Goal: Task Accomplishment & Management: Manage account settings

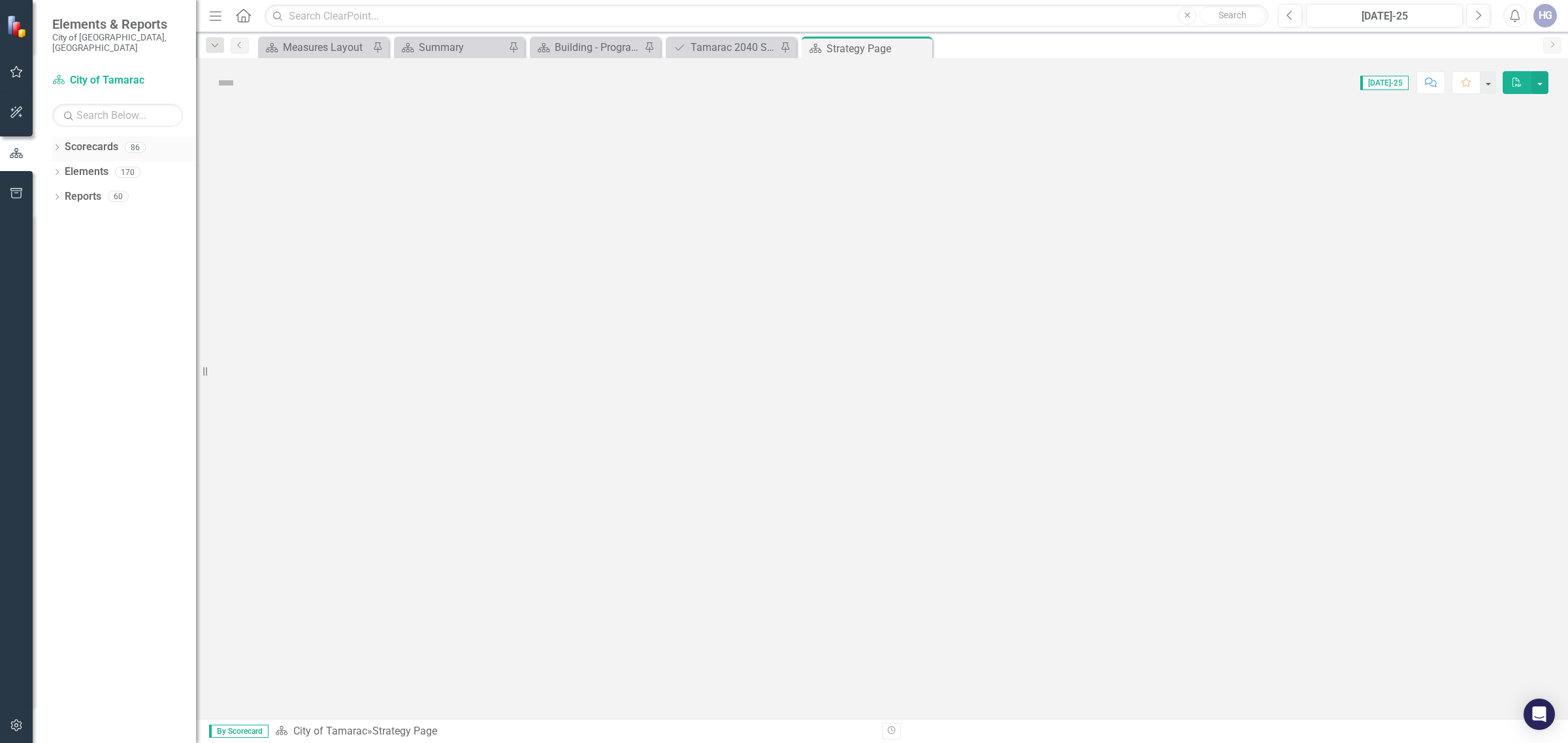
click at [63, 137] on div "Dropdown Scorecards 86" at bounding box center [124, 149] width 144 height 25
click at [59, 145] on icon "Dropdown" at bounding box center [57, 148] width 9 height 7
click at [68, 161] on div "Dropdown City of Tamarac" at bounding box center [127, 172] width 137 height 21
click at [64, 168] on icon "Dropdown" at bounding box center [63, 171] width 10 height 8
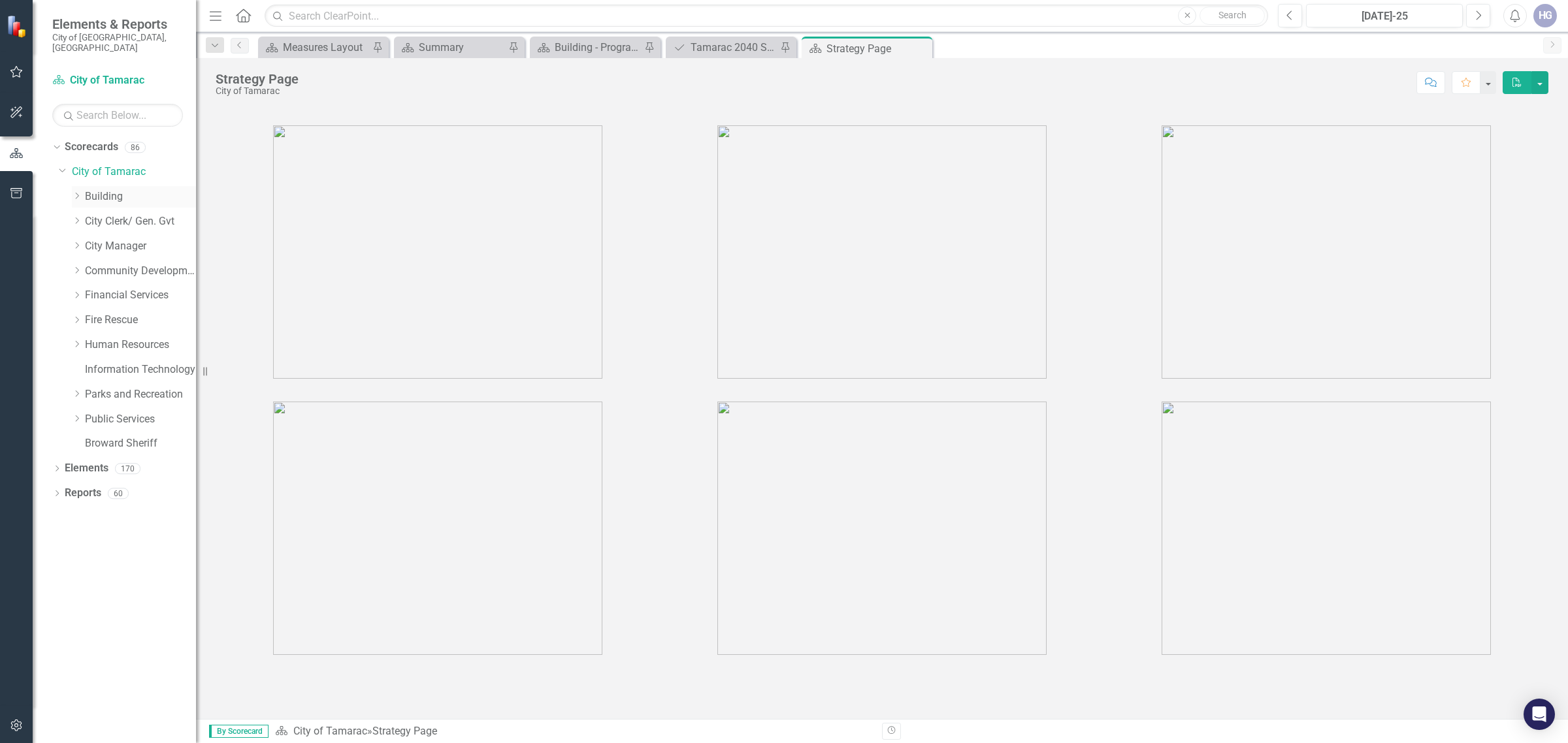
drag, startPoint x: 86, startPoint y: 190, endPoint x: 80, endPoint y: 184, distance: 8.5
click at [86, 190] on link "Building" at bounding box center [140, 197] width 111 height 15
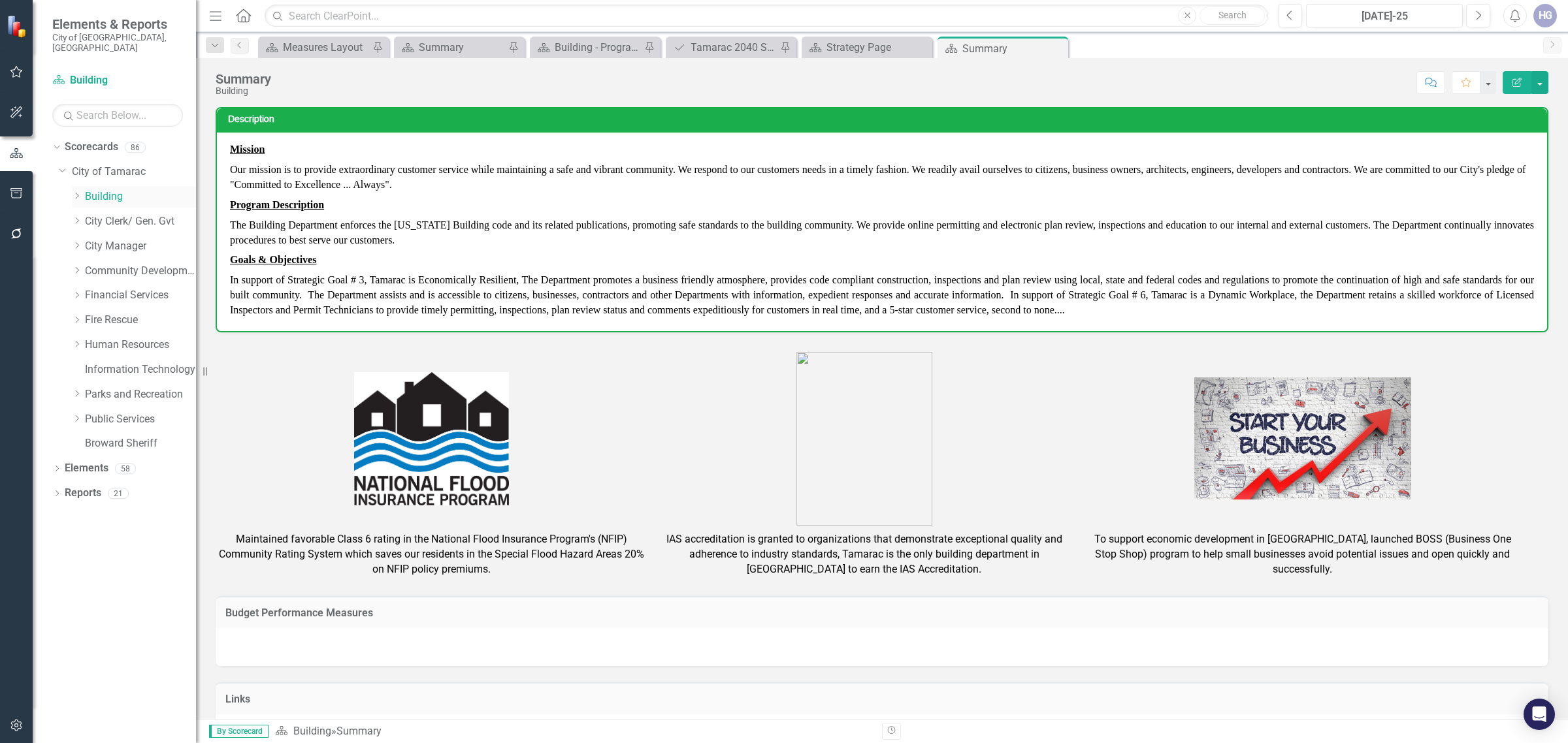
click at [73, 186] on div "Dropdown Building" at bounding box center [134, 197] width 124 height 21
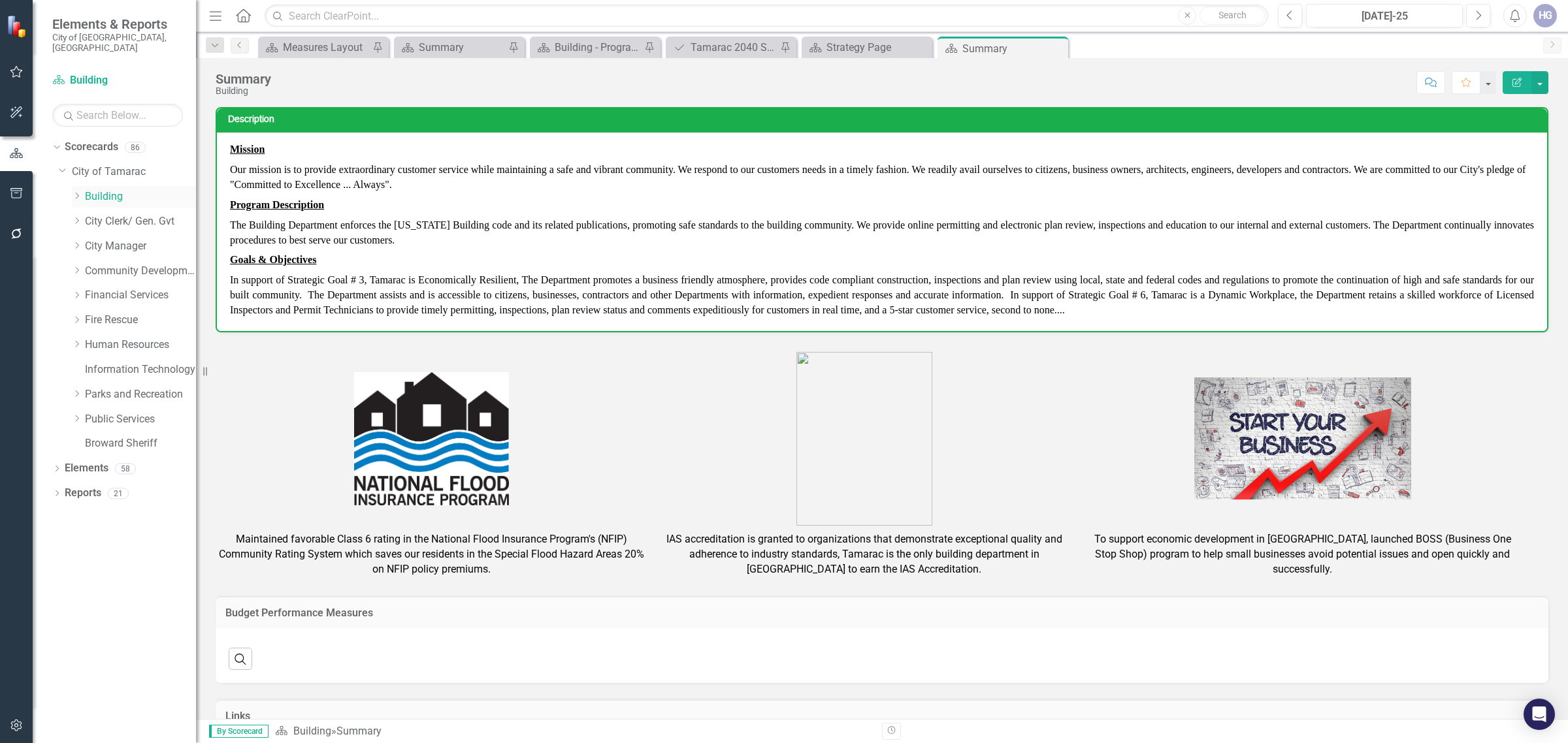
click at [79, 192] on icon "Dropdown" at bounding box center [77, 195] width 10 height 8
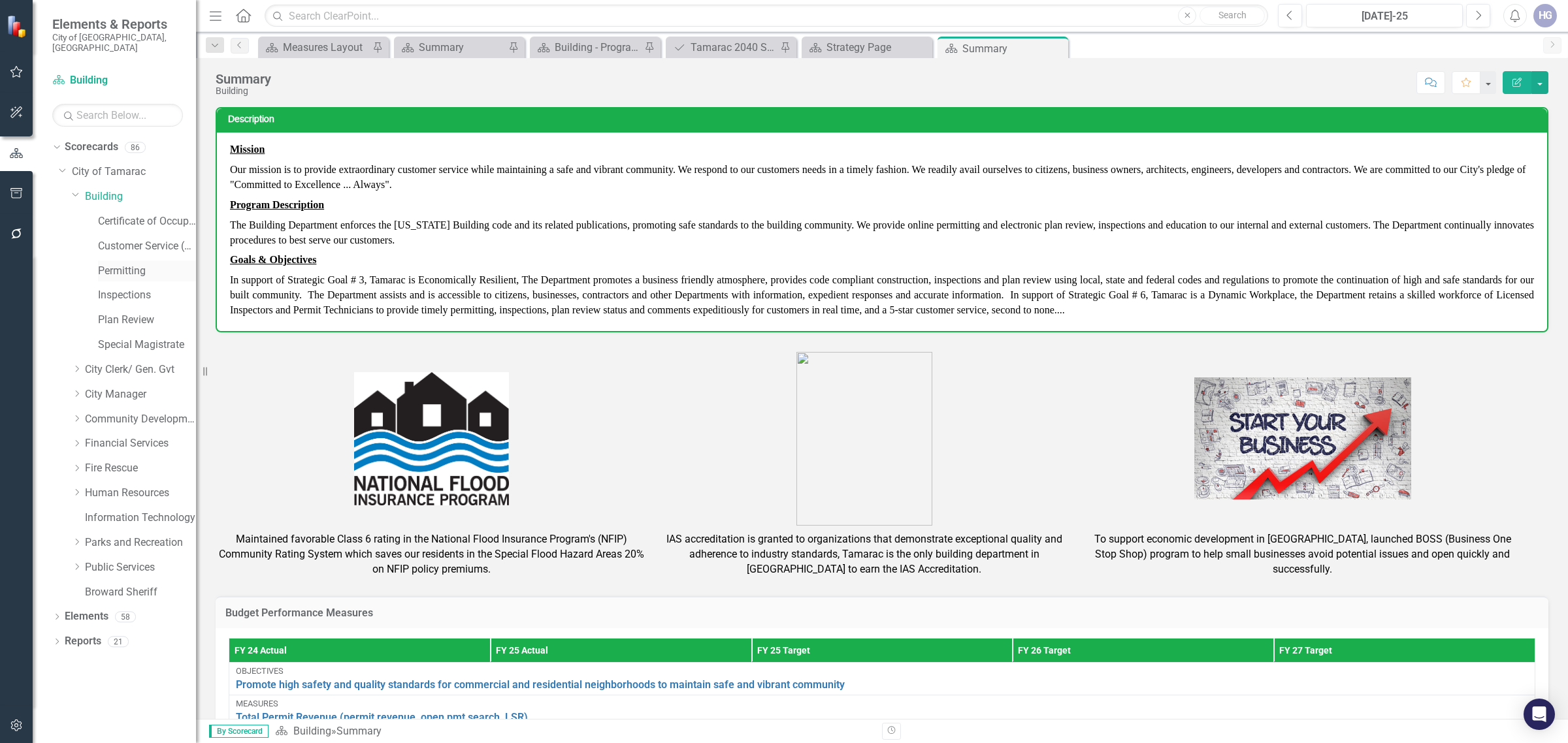
click at [132, 264] on link "Permitting" at bounding box center [147, 272] width 98 height 15
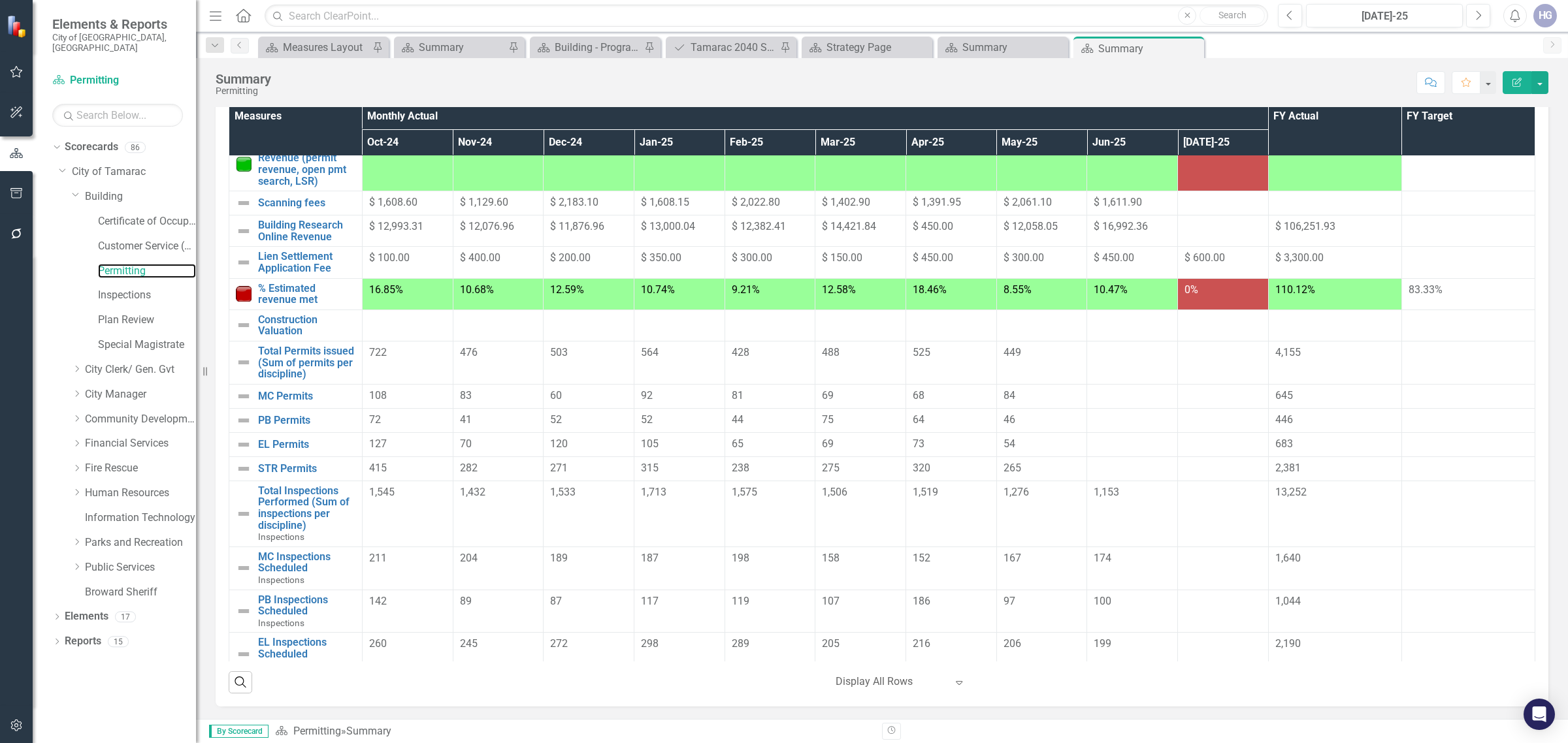
scroll to position [81, 0]
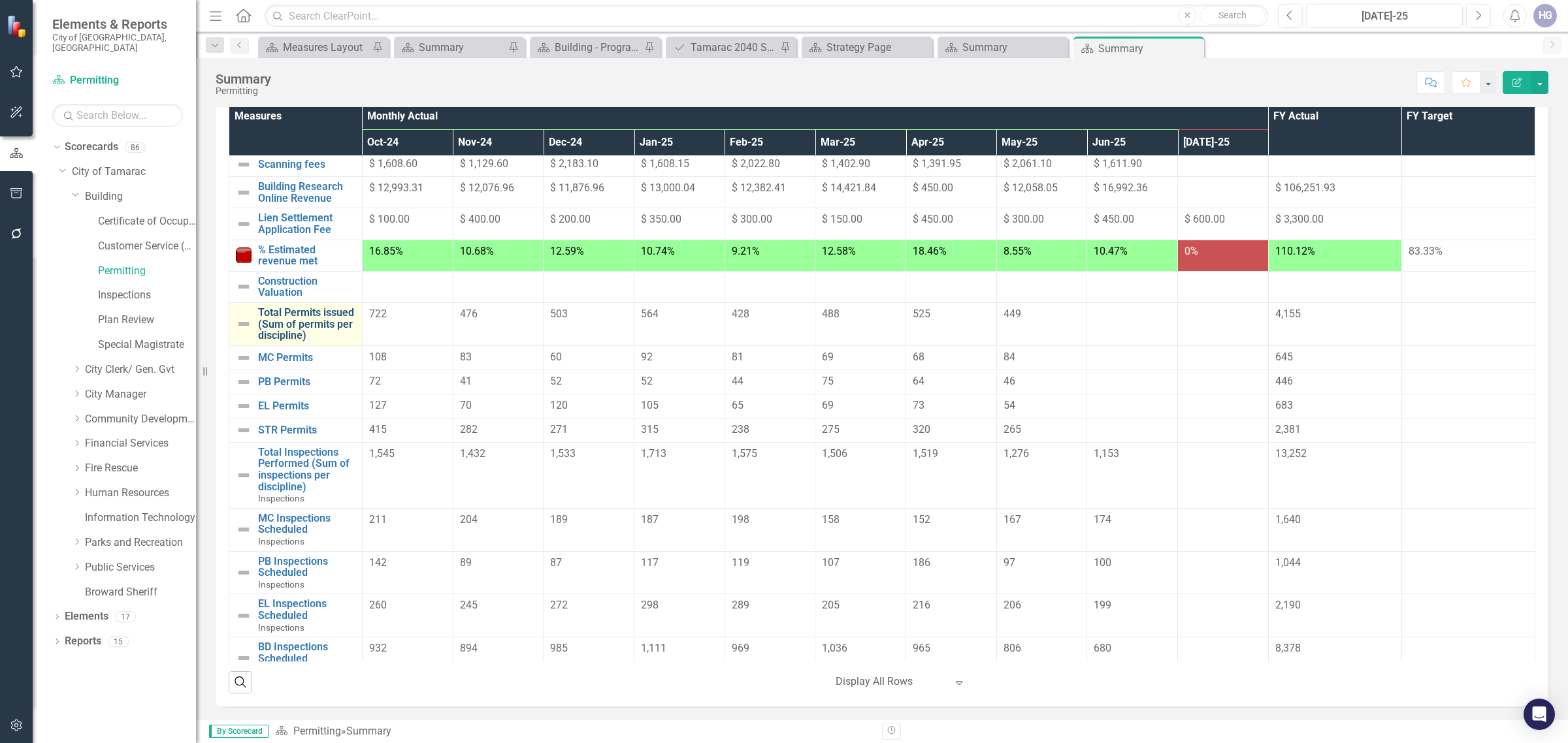
click at [314, 324] on link "Total Permits issued (Sum of permits per discipline)" at bounding box center [306, 324] width 97 height 34
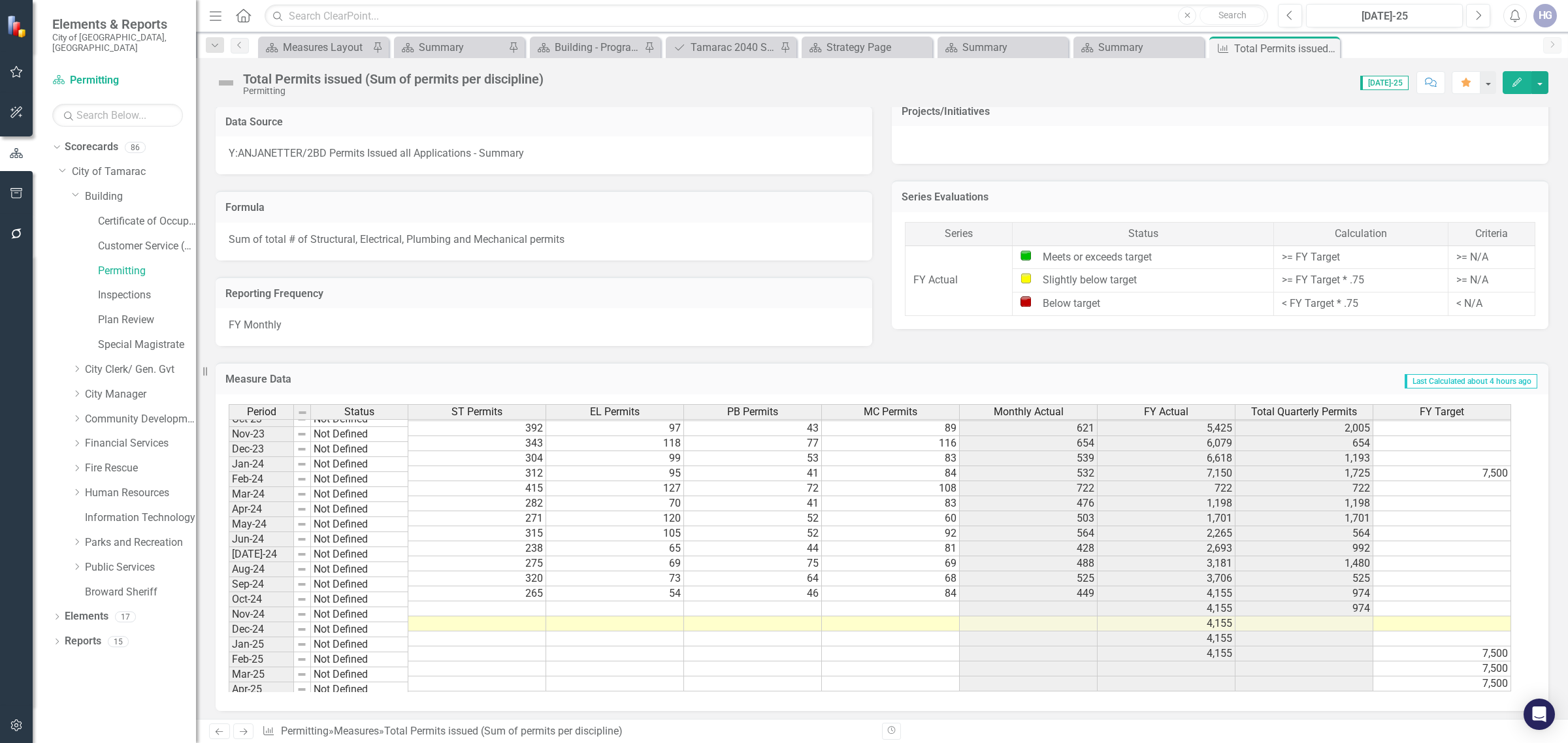
scroll to position [480, 0]
click at [518, 626] on tbody "Mar-23 Not Defined 381 148 87 57 673 3,541 1,768 7,500 Apr-23 Not Defined 255 8…" at bounding box center [870, 444] width 1283 height 497
click at [228, 602] on div "Period Status ST Permits EL Permits PB Permits MC Permits Monthly Actual FY Act…" at bounding box center [228, 450] width 0 height 482
click at [631, 611] on td at bounding box center [616, 609] width 138 height 15
click at [634, 624] on td at bounding box center [616, 624] width 138 height 15
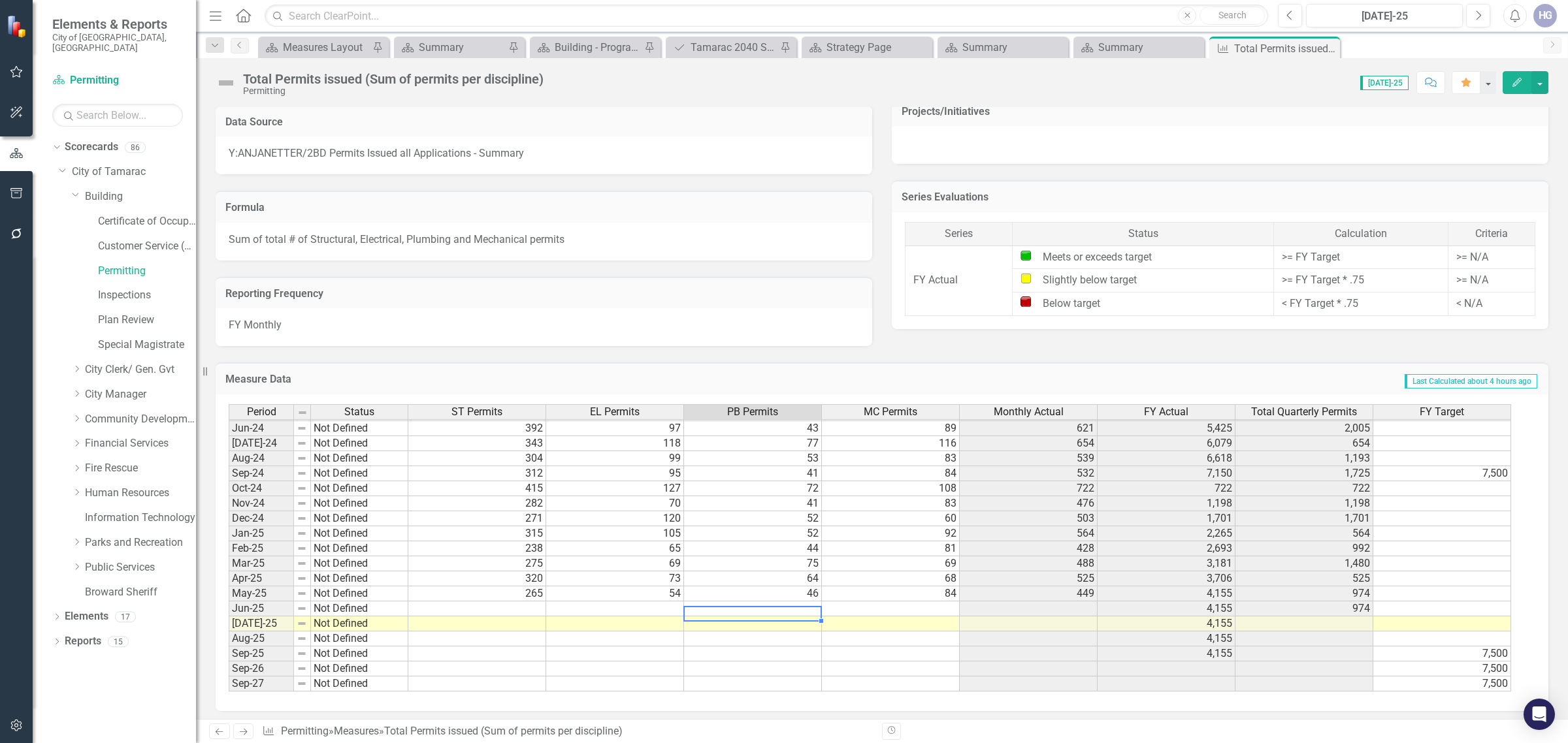
click at [808, 605] on td at bounding box center [753, 609] width 138 height 15
click at [843, 637] on td at bounding box center [891, 640] width 138 height 15
click at [228, 615] on div "Period Status ST Permits EL Permits PB Permits MC Permits Monthly Actual FY Act…" at bounding box center [228, 450] width 0 height 482
click at [903, 628] on td at bounding box center [891, 624] width 138 height 15
click at [1050, 608] on td at bounding box center [1029, 609] width 138 height 15
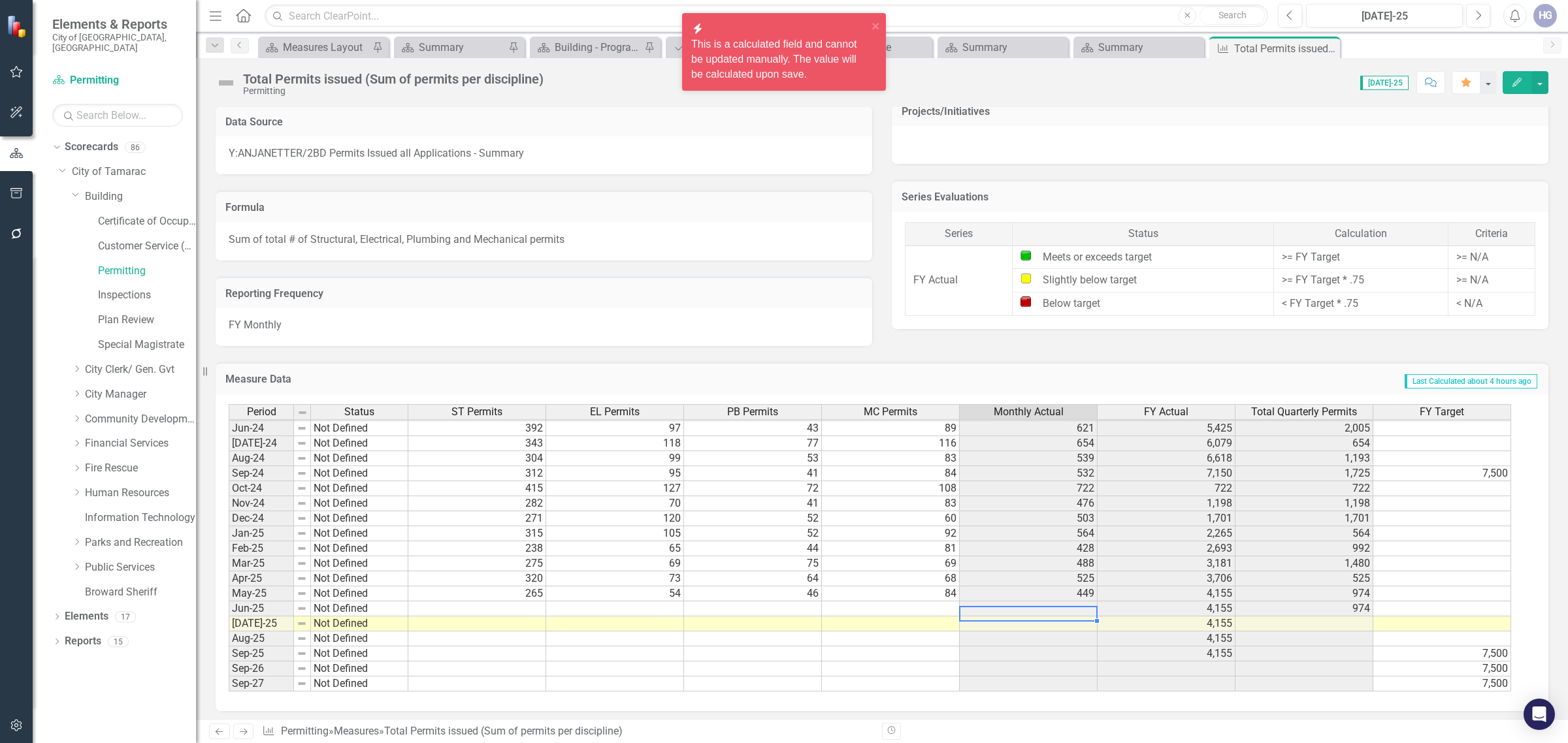
click at [1021, 624] on td at bounding box center [1029, 624] width 138 height 15
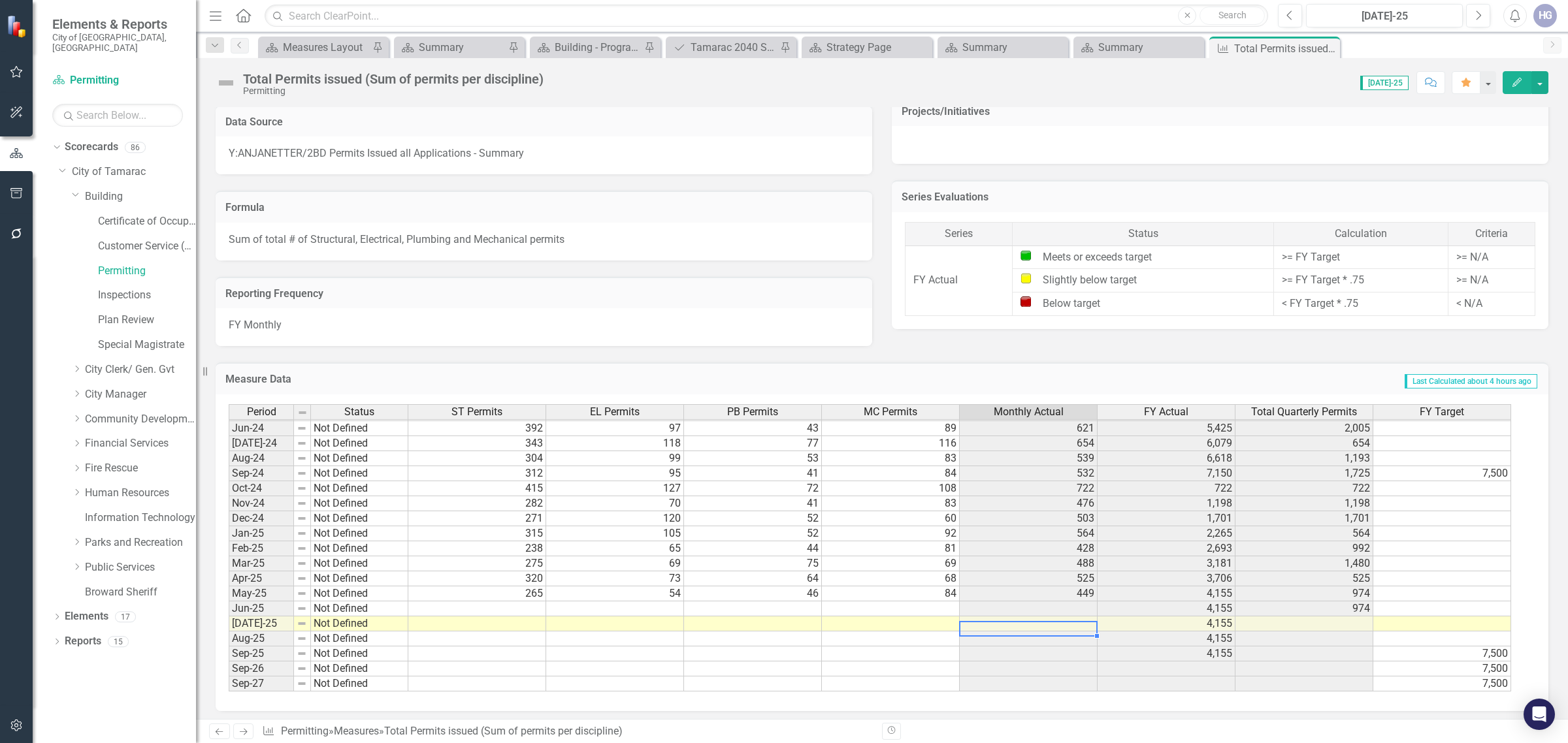
click at [511, 606] on td at bounding box center [478, 609] width 138 height 15
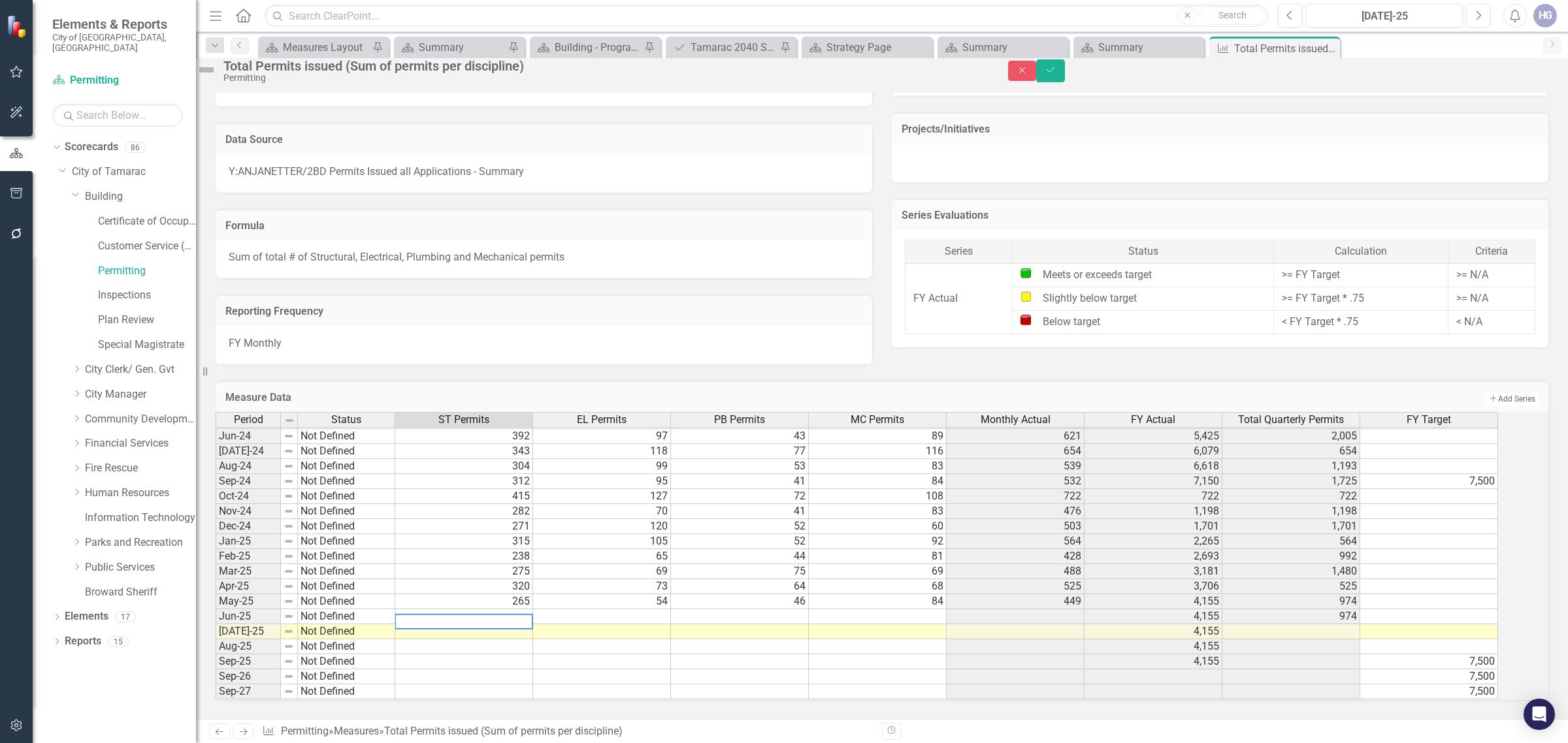
click at [511, 614] on textarea at bounding box center [464, 622] width 139 height 16
type textarea "233"
click at [621, 611] on td at bounding box center [602, 617] width 138 height 15
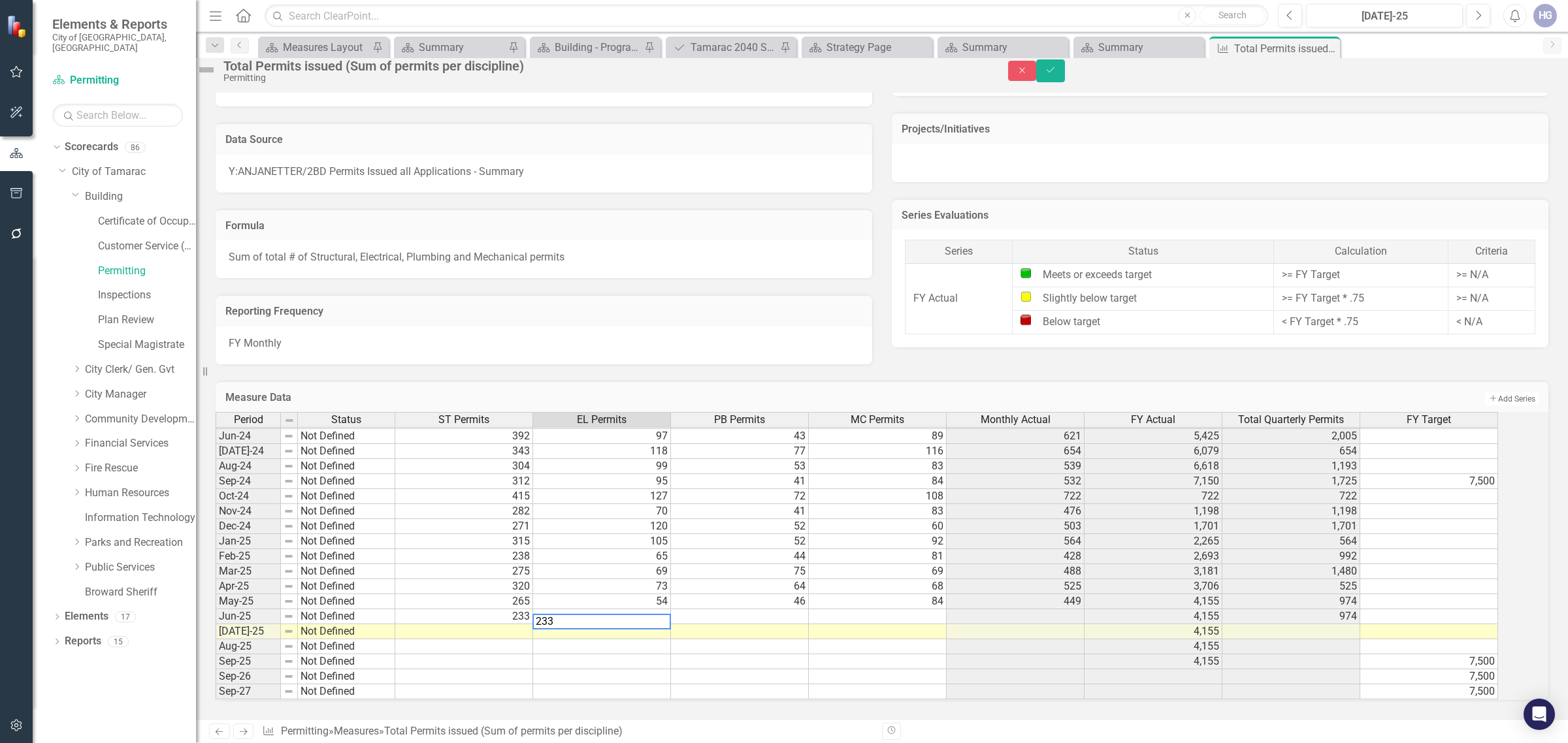
click at [621, 614] on textarea "233" at bounding box center [602, 622] width 139 height 16
type textarea "47"
click at [786, 611] on td at bounding box center [740, 617] width 138 height 15
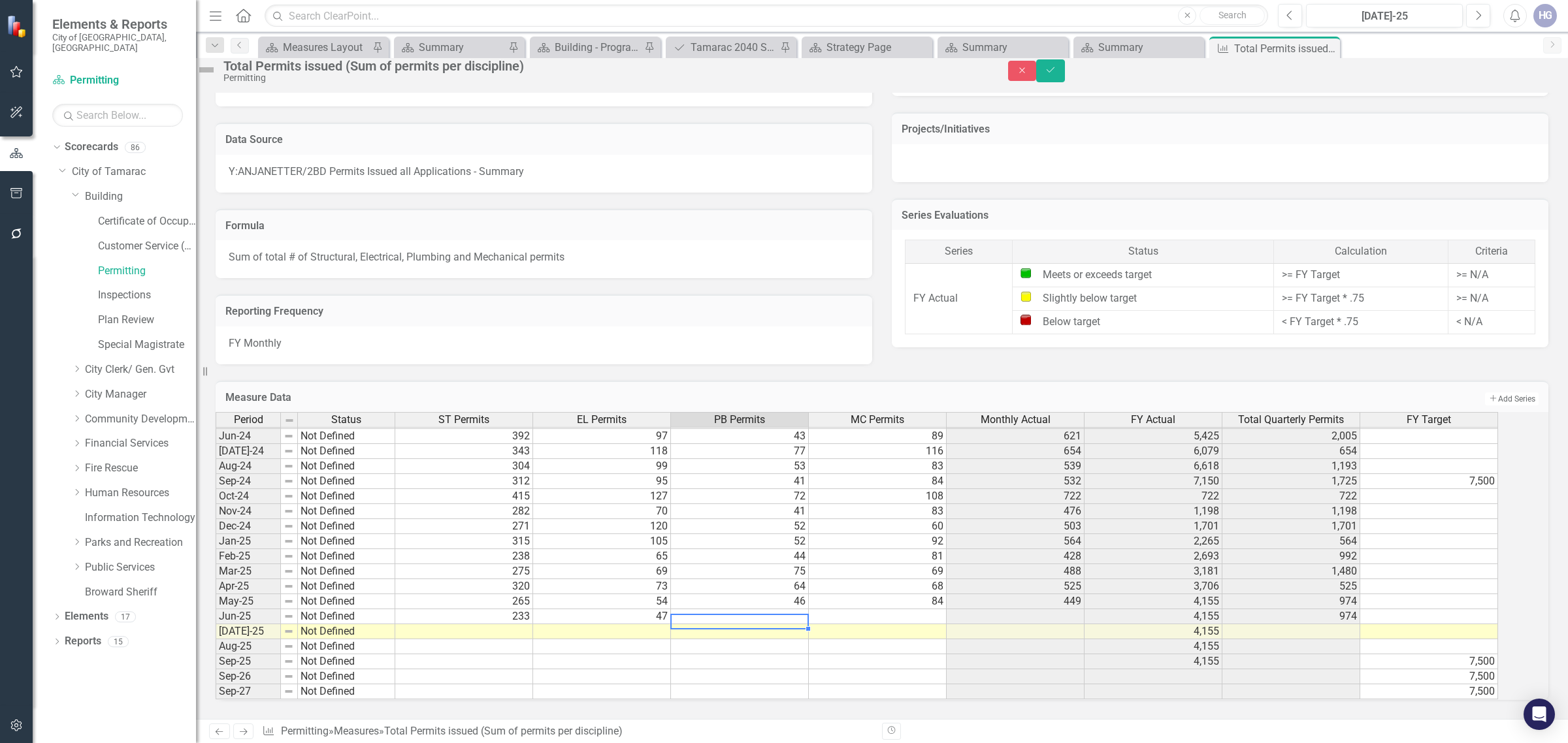
click at [786, 614] on textarea "47" at bounding box center [739, 622] width 139 height 16
type textarea "45"
click at [905, 612] on td at bounding box center [878, 617] width 138 height 15
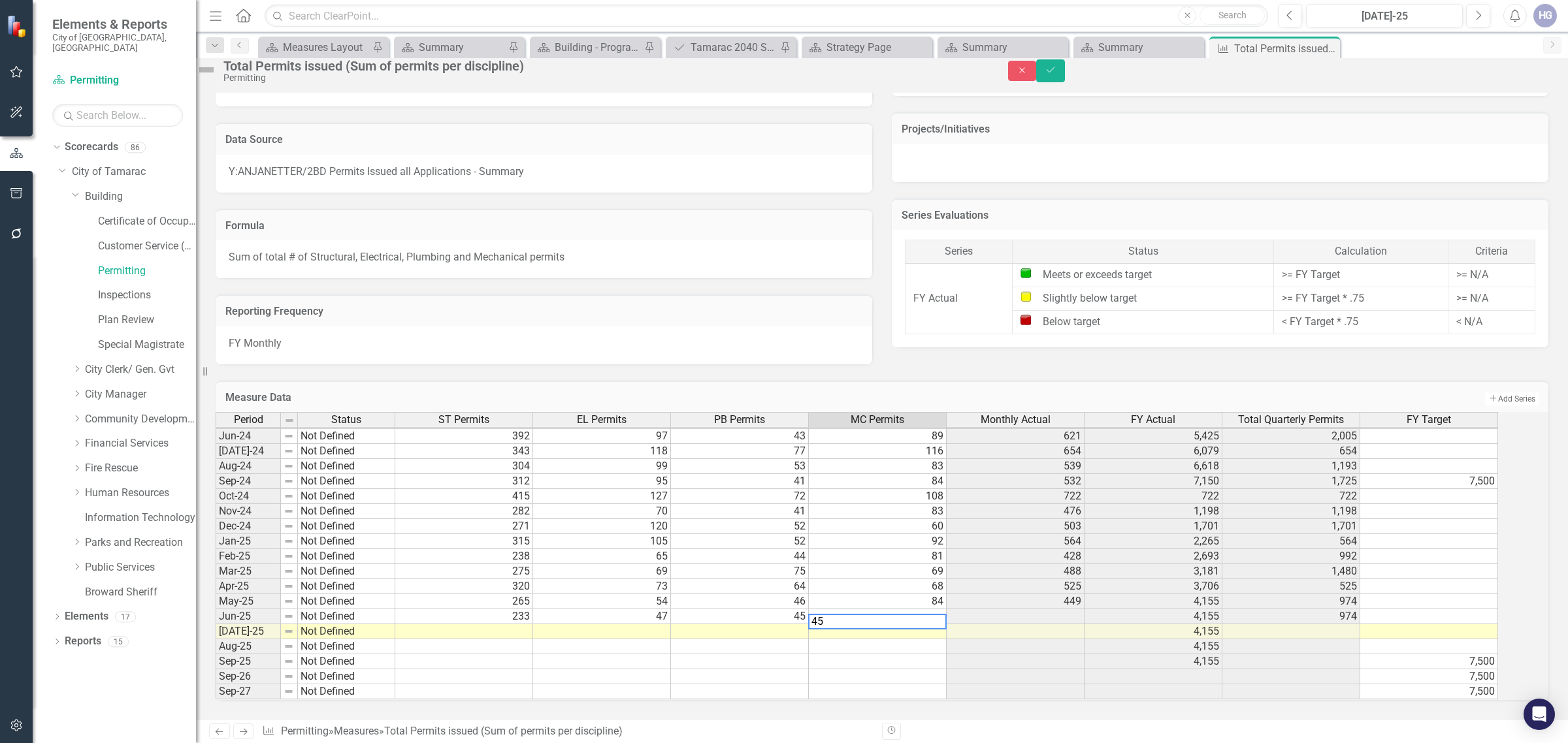
click at [905, 614] on textarea "45" at bounding box center [877, 622] width 139 height 16
type textarea "91"
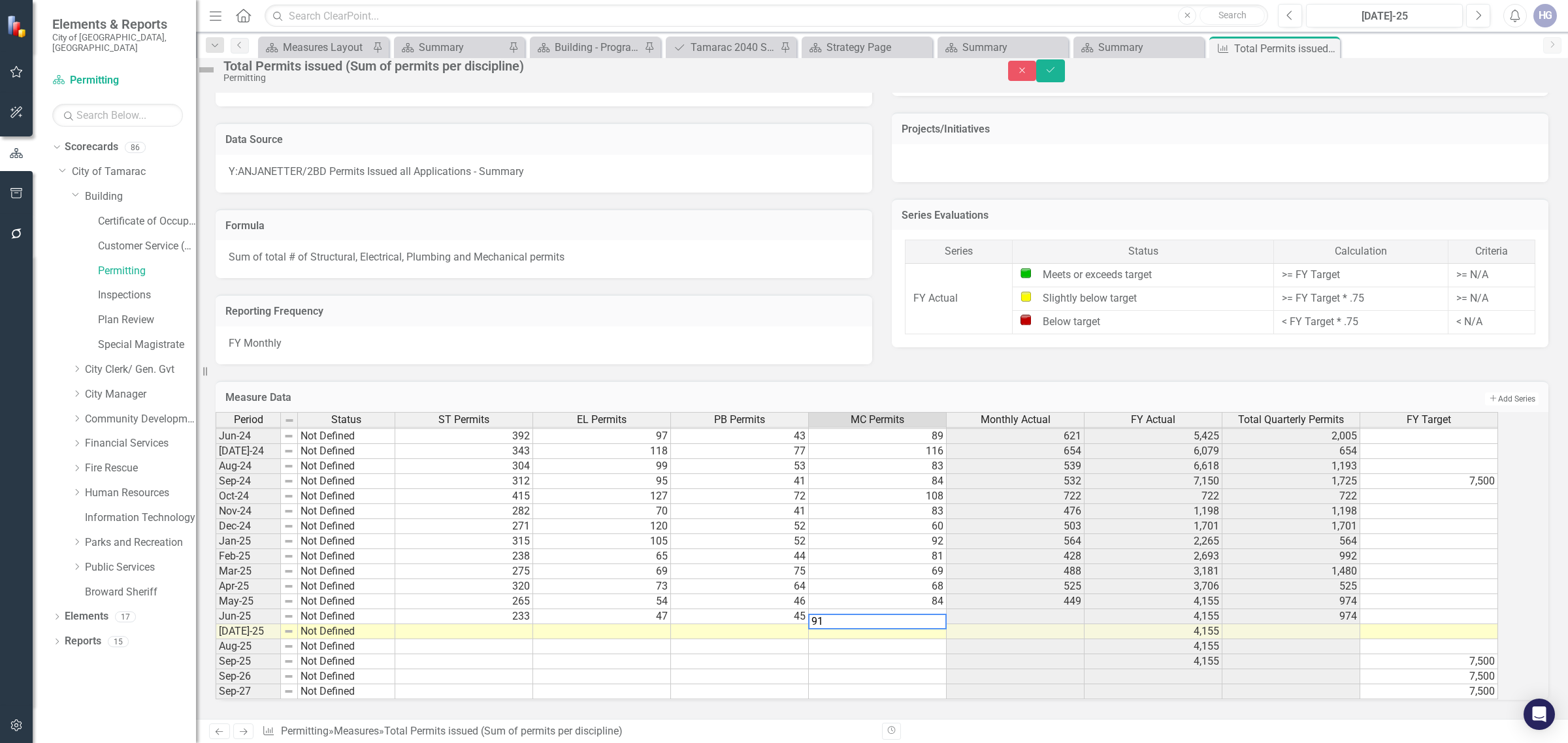
drag, startPoint x: 455, startPoint y: 622, endPoint x: 464, endPoint y: 624, distance: 9.2
click at [455, 624] on td at bounding box center [464, 632] width 138 height 15
click at [476, 625] on td at bounding box center [464, 632] width 138 height 15
click at [476, 629] on textarea "91" at bounding box center [464, 637] width 139 height 16
type textarea "275"
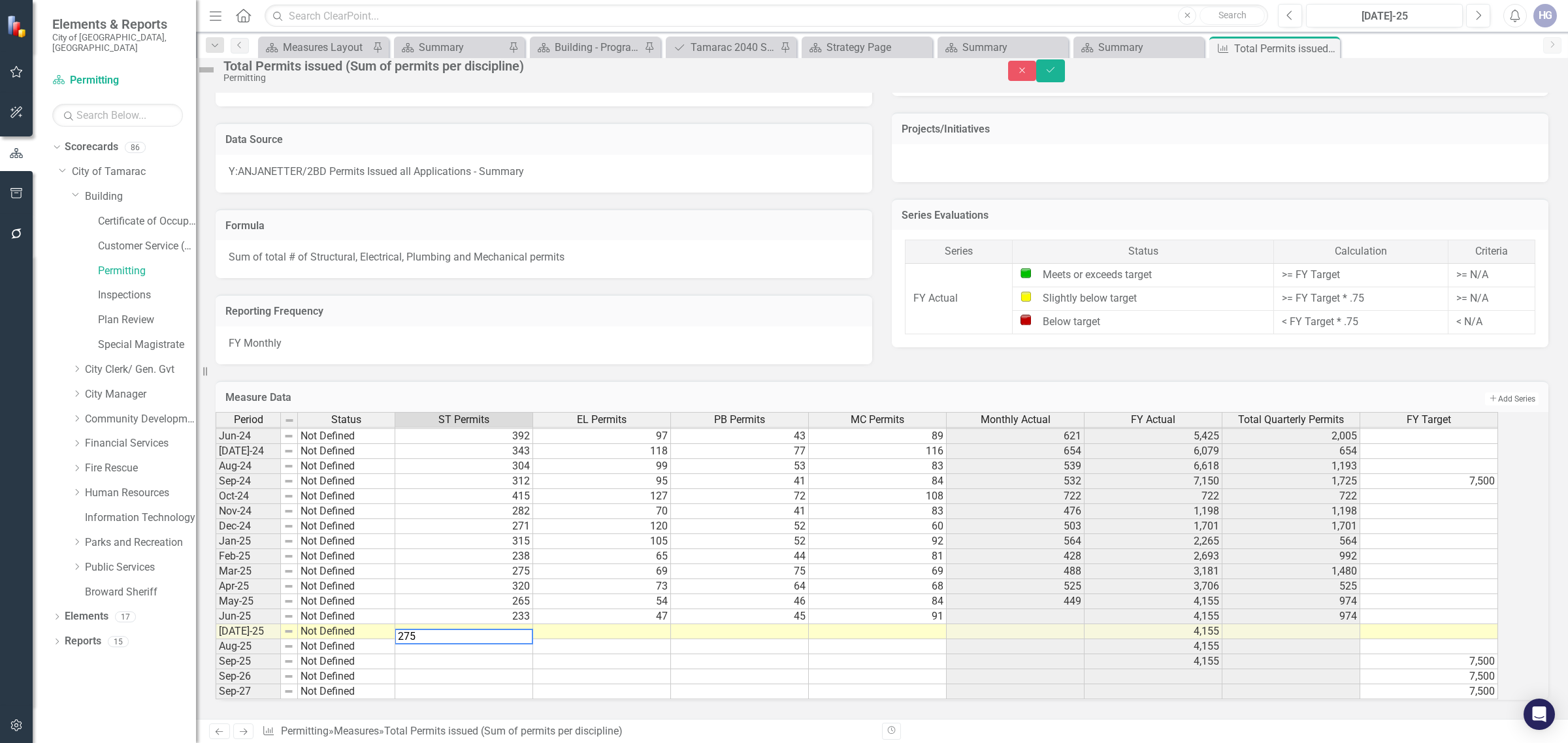
click at [641, 624] on td at bounding box center [602, 632] width 138 height 15
click at [641, 629] on textarea "275" at bounding box center [602, 637] width 139 height 16
type textarea "52"
click at [805, 627] on td at bounding box center [740, 632] width 138 height 15
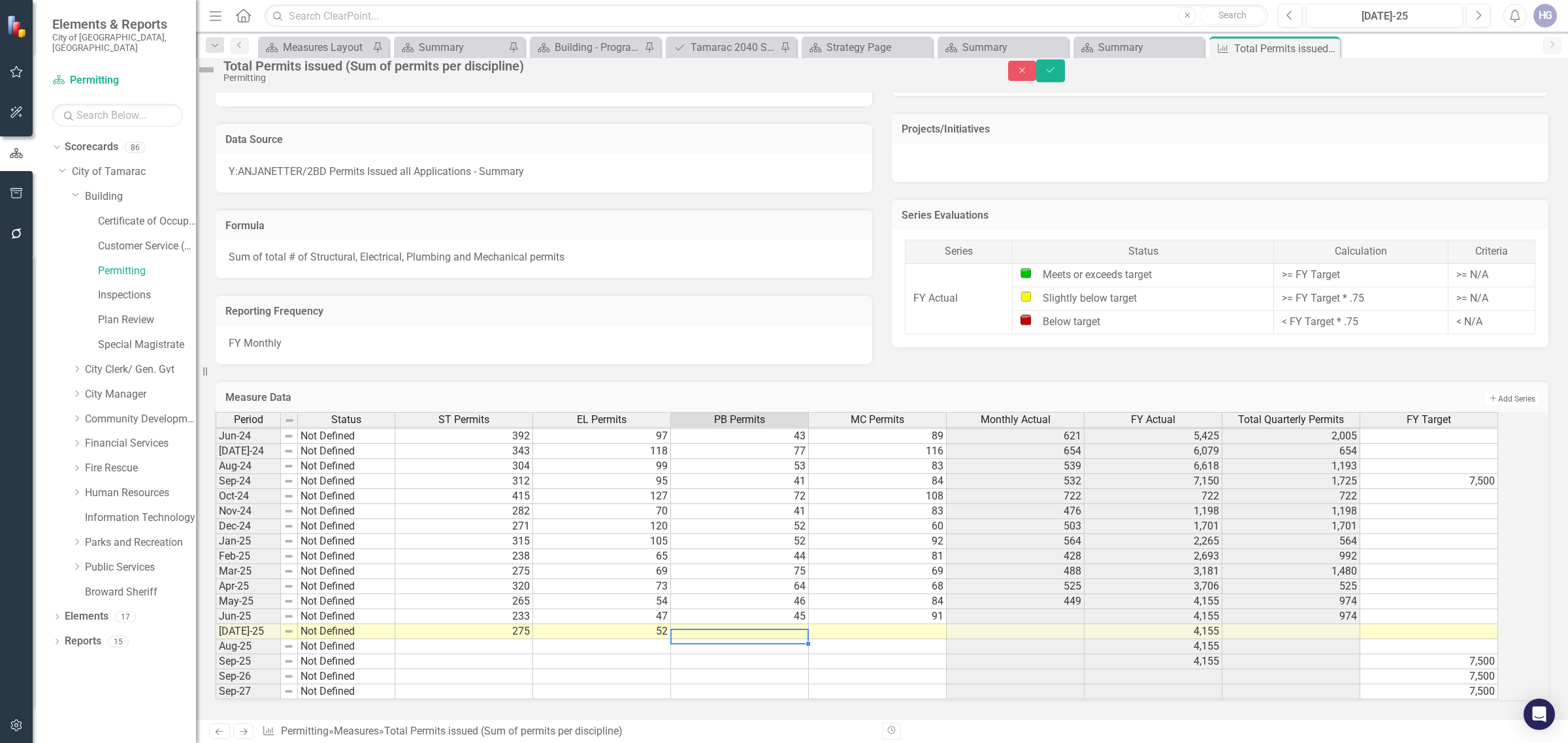
click at [805, 627] on td at bounding box center [740, 632] width 138 height 15
type textarea "40"
click at [920, 627] on td at bounding box center [878, 632] width 138 height 15
click at [920, 629] on textarea "40" at bounding box center [877, 637] width 139 height 16
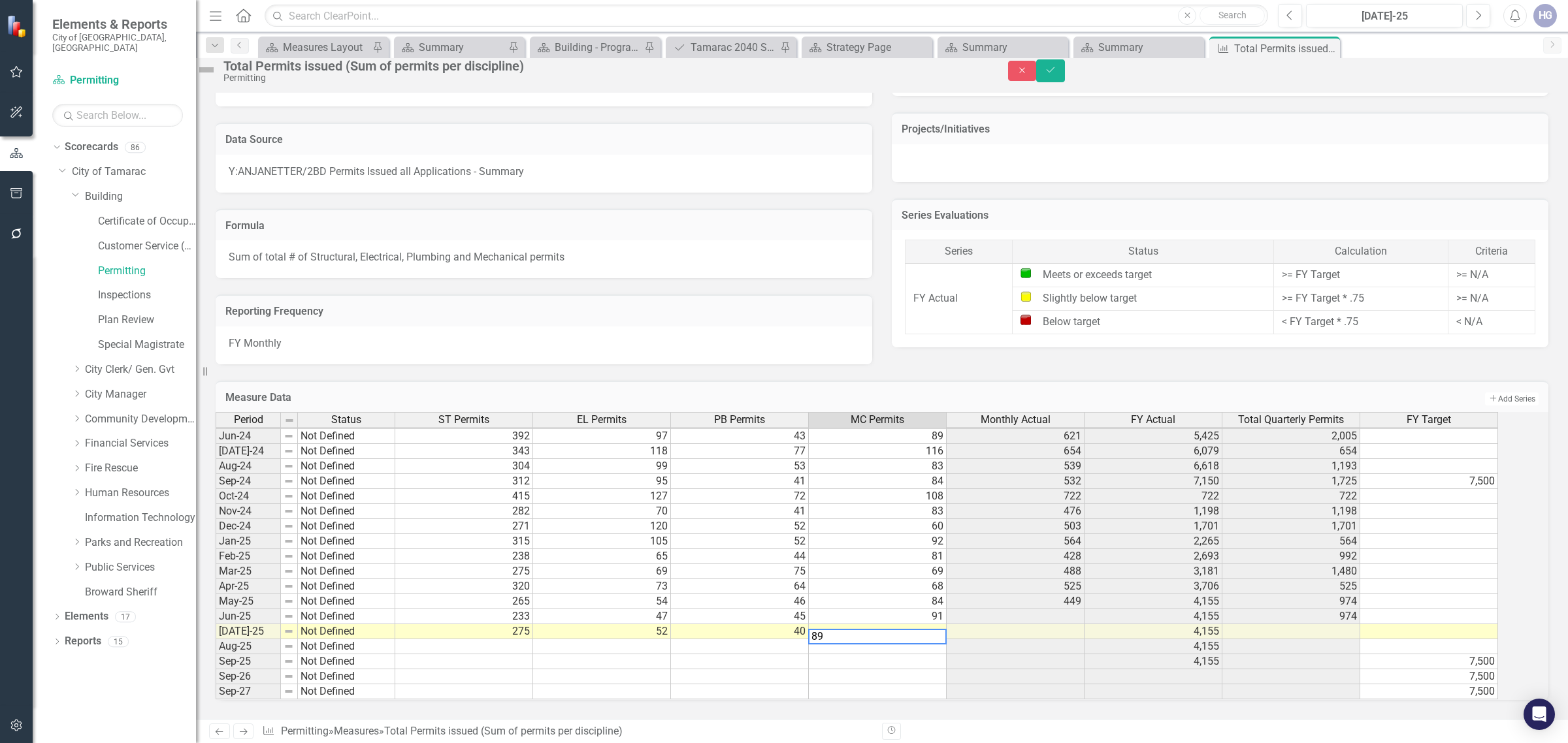
type textarea "89"
click at [912, 655] on td at bounding box center [878, 662] width 138 height 15
click at [1065, 80] on button "Save" at bounding box center [1051, 70] width 29 height 23
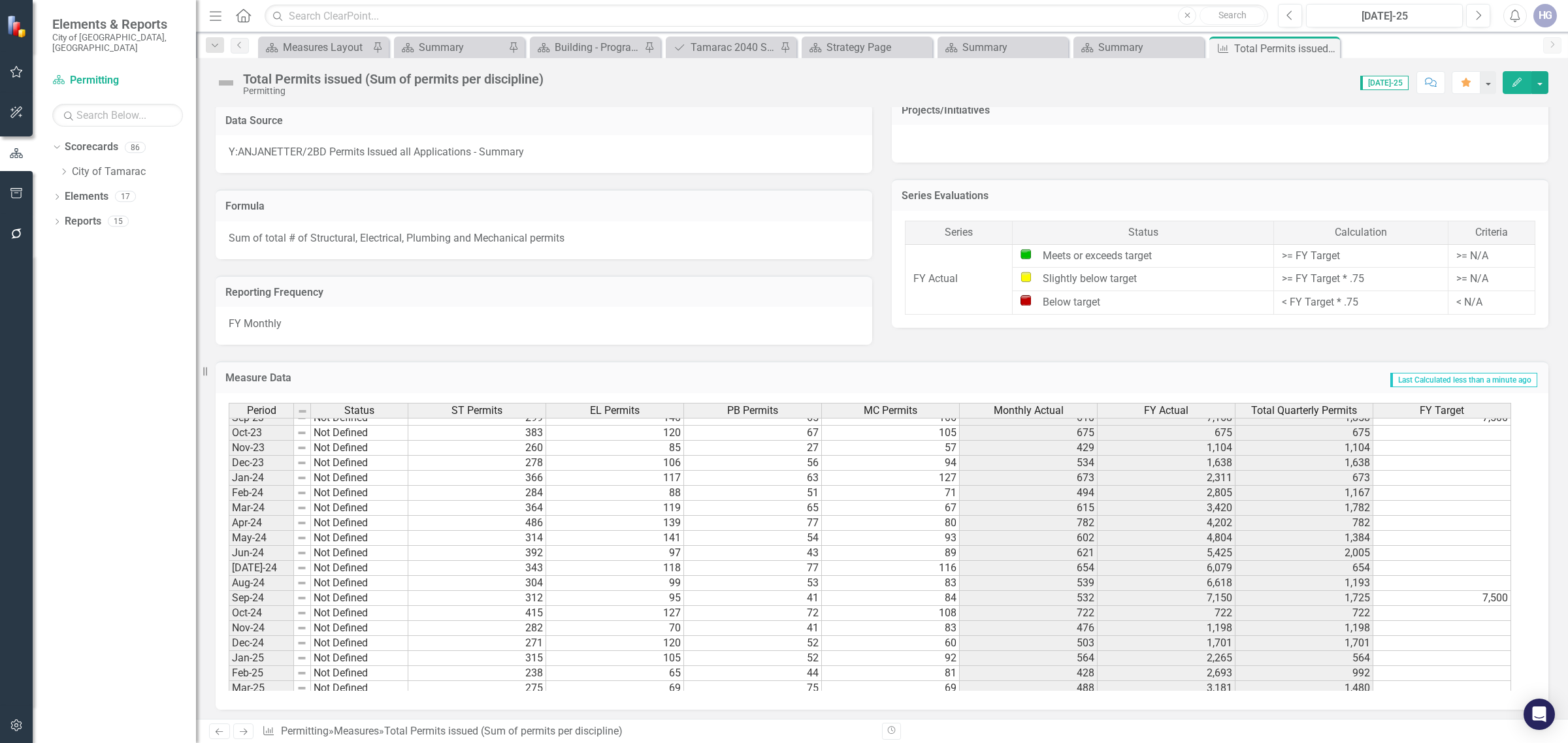
scroll to position [0, 0]
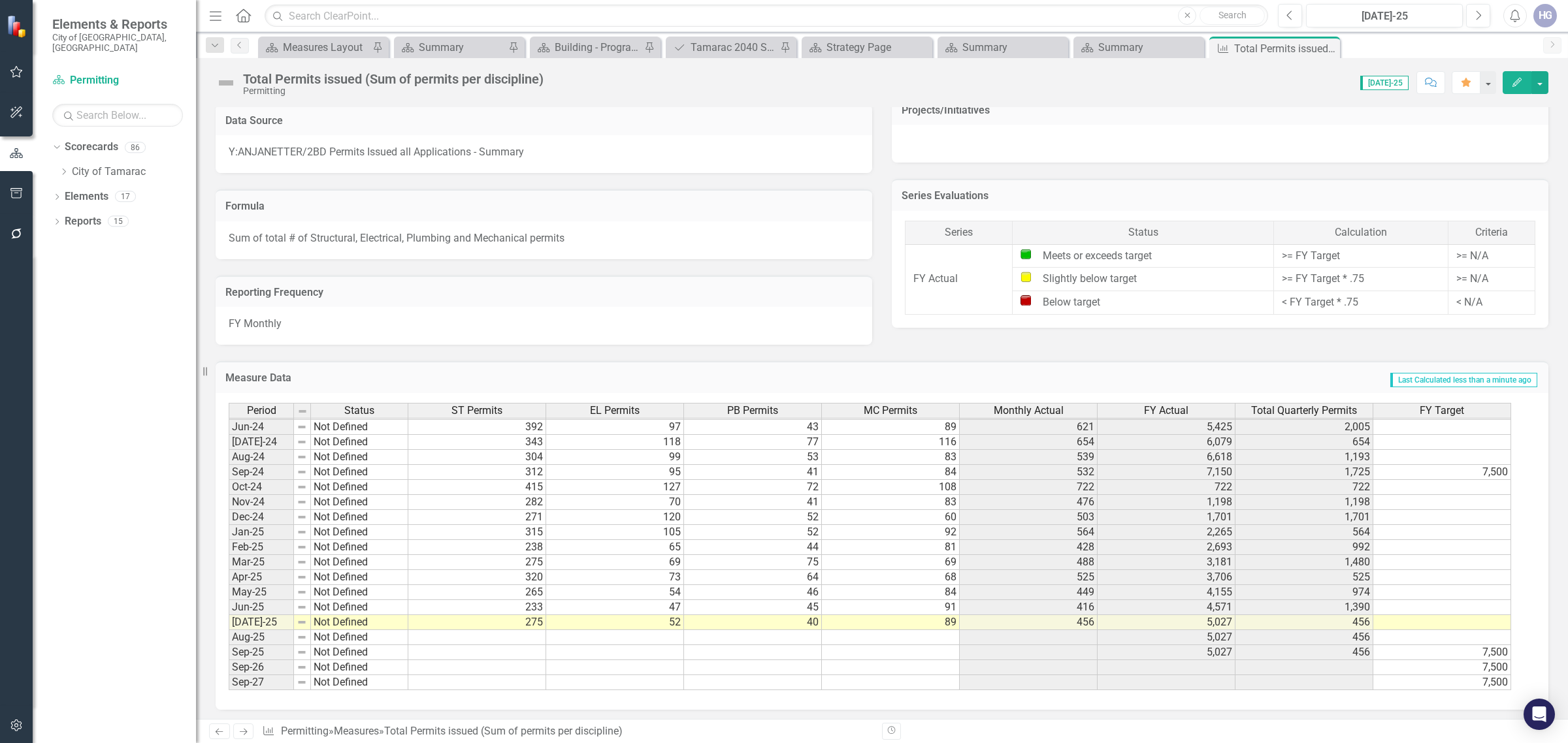
click at [1272, 620] on tbody "Feb-23 Not Defined 290 126 57 56 529 2,868 1,095 7,500 Mar-23 Not Defined 381 1…" at bounding box center [870, 434] width 1283 height 511
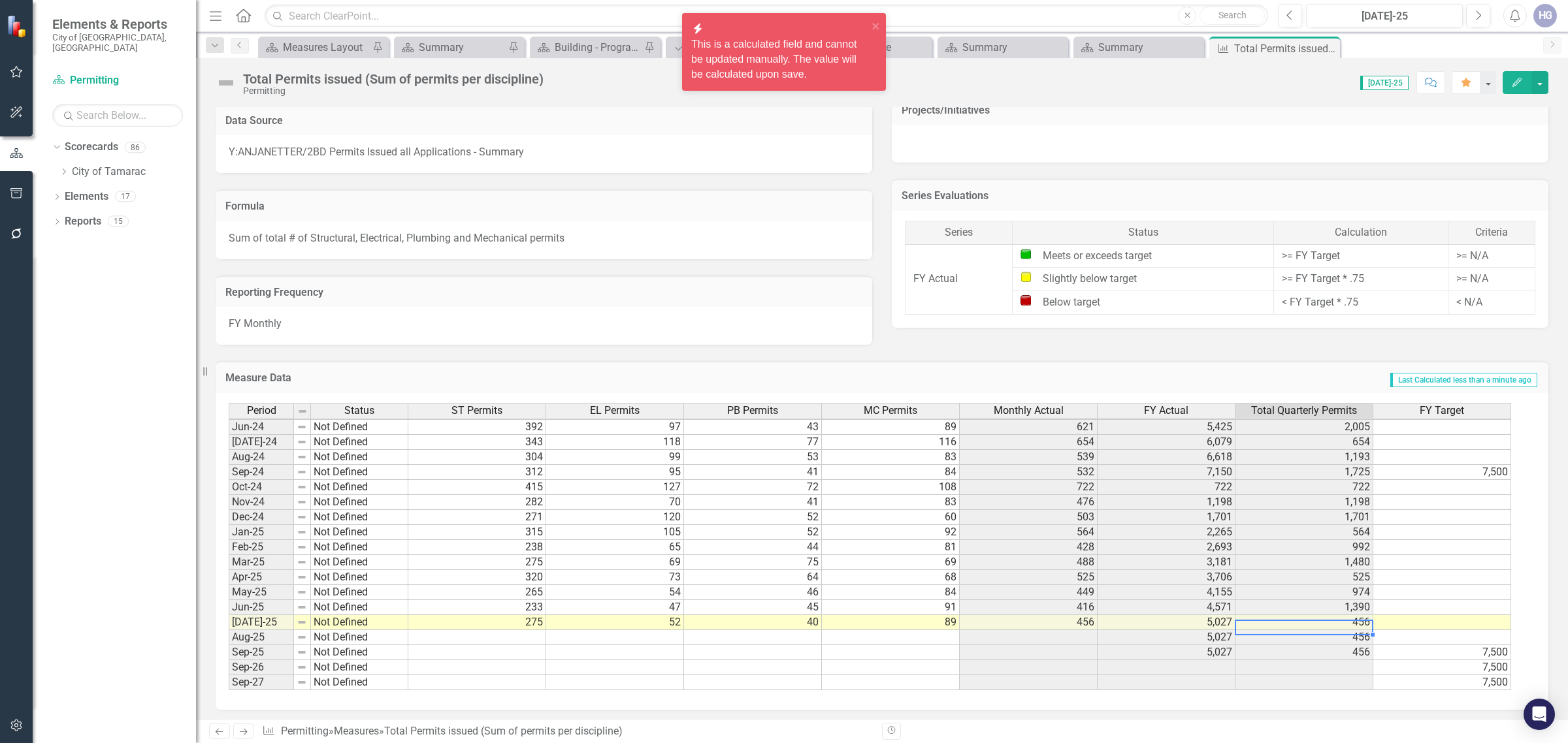
click at [1409, 616] on td at bounding box center [1442, 623] width 138 height 15
click at [471, 639] on td at bounding box center [478, 638] width 138 height 15
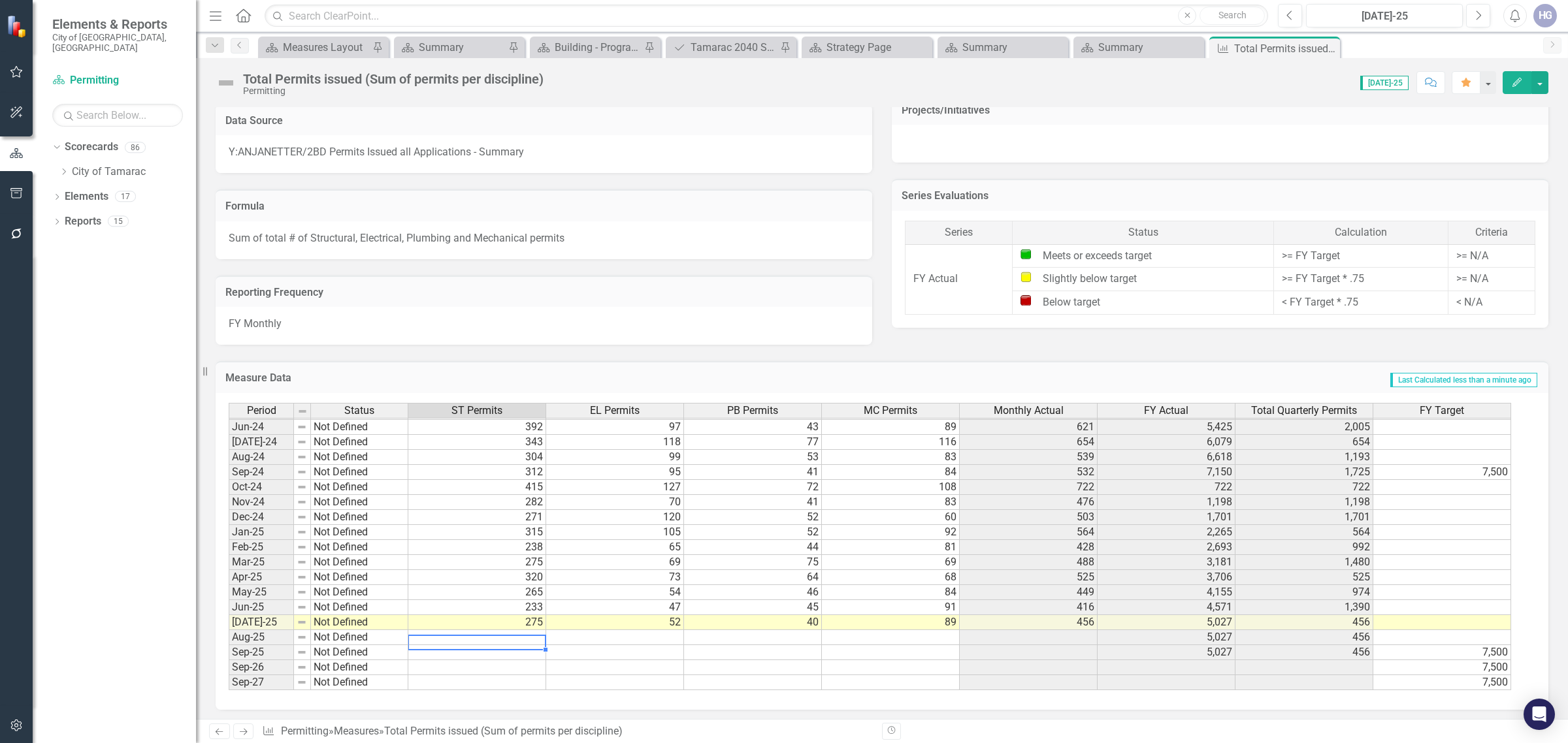
click at [228, 640] on div "Period Status ST Permits EL Permits PB Permits MC Permits Monthly Actual FY Act…" at bounding box center [228, 449] width 0 height 482
click at [801, 633] on td at bounding box center [753, 638] width 138 height 15
click at [936, 632] on td at bounding box center [891, 638] width 138 height 15
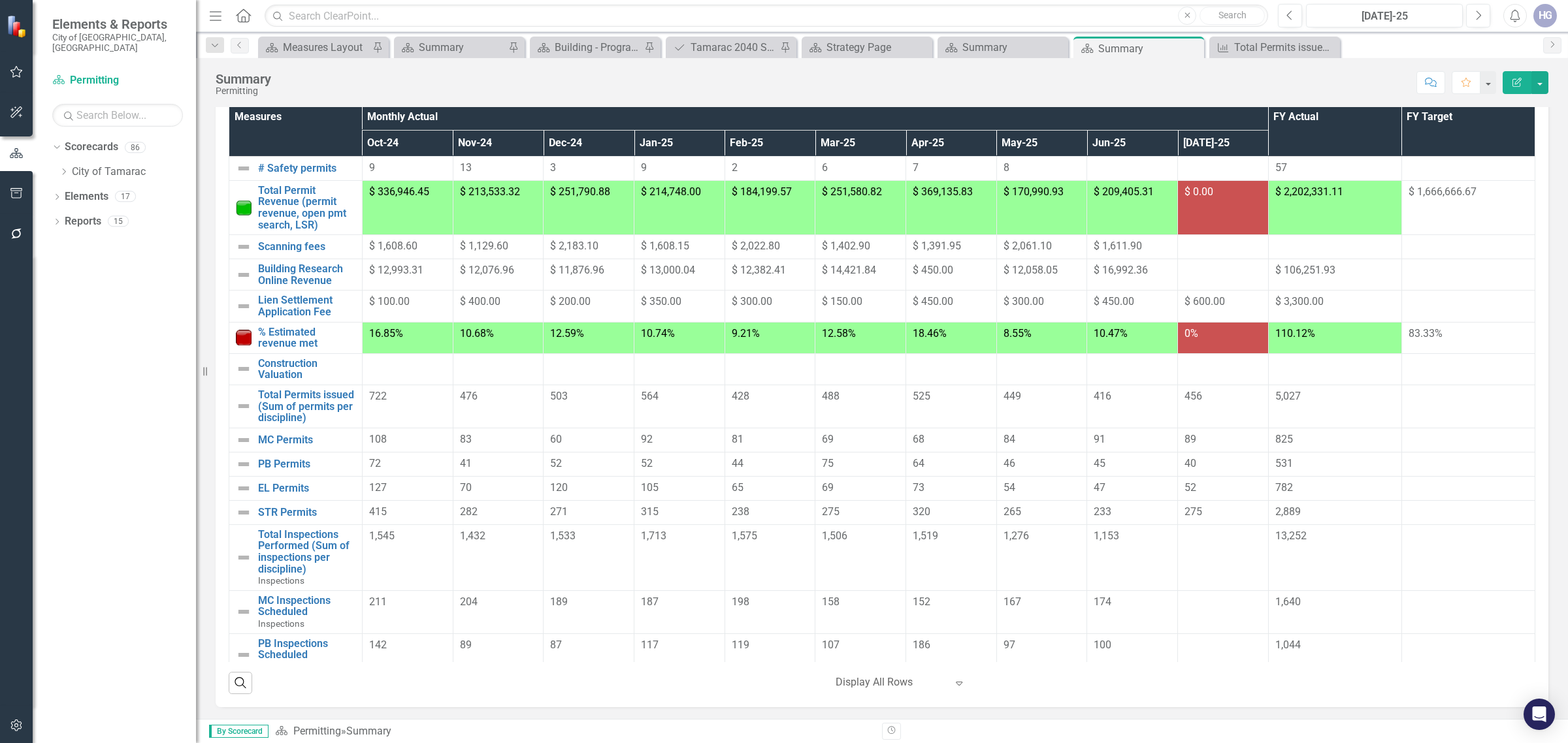
scroll to position [263, 0]
click at [330, 566] on link "Total Inspections Performed (Sum of inspections per discipline)" at bounding box center [306, 551] width 97 height 46
